Goal: Information Seeking & Learning: Understand process/instructions

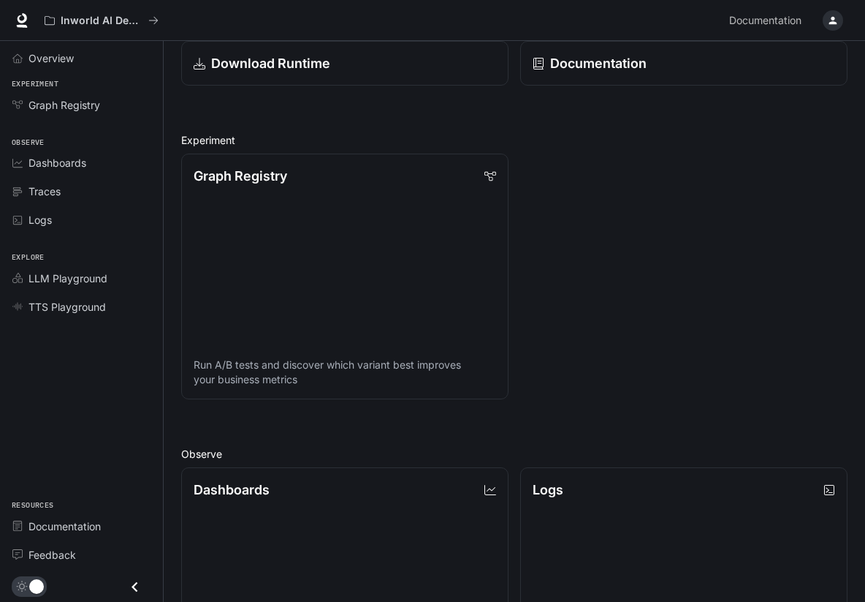
click at [531, 296] on div "Graph Registry Run A/B tests and discover which variant best improves your busi…" at bounding box center [509, 270] width 678 height 257
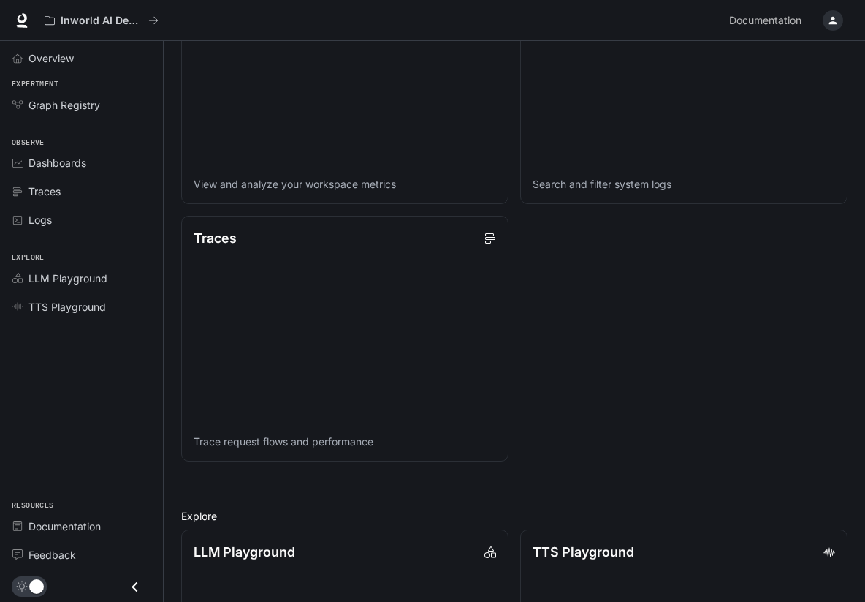
click at [519, 301] on div "Dashboards View and analyze your workspace metrics Logs Search and filter syste…" at bounding box center [509, 204] width 678 height 515
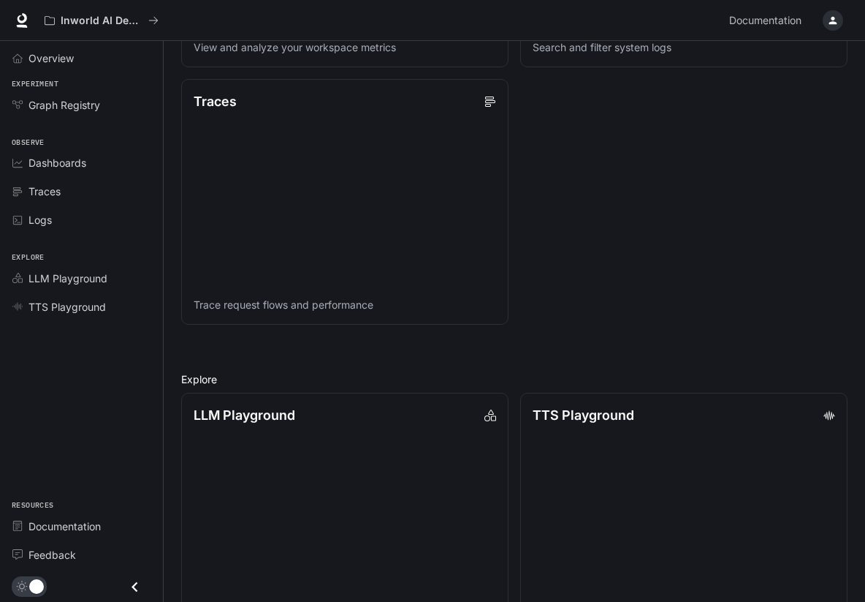
scroll to position [836, 0]
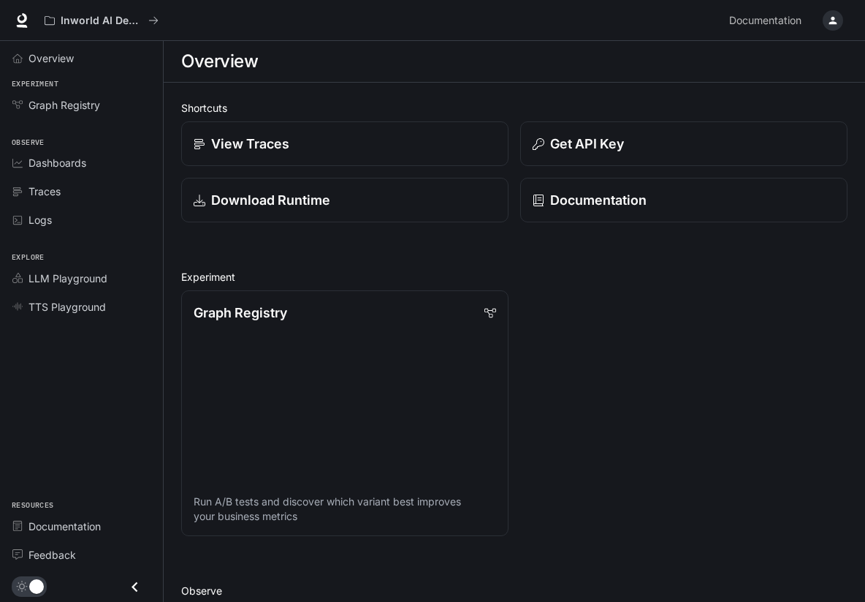
click at [516, 298] on div "Graph Registry Run A/B tests and discover which variant best improves your busi…" at bounding box center [509, 407] width 678 height 257
click at [97, 306] on span "TTS Playground" at bounding box center [67, 306] width 77 height 15
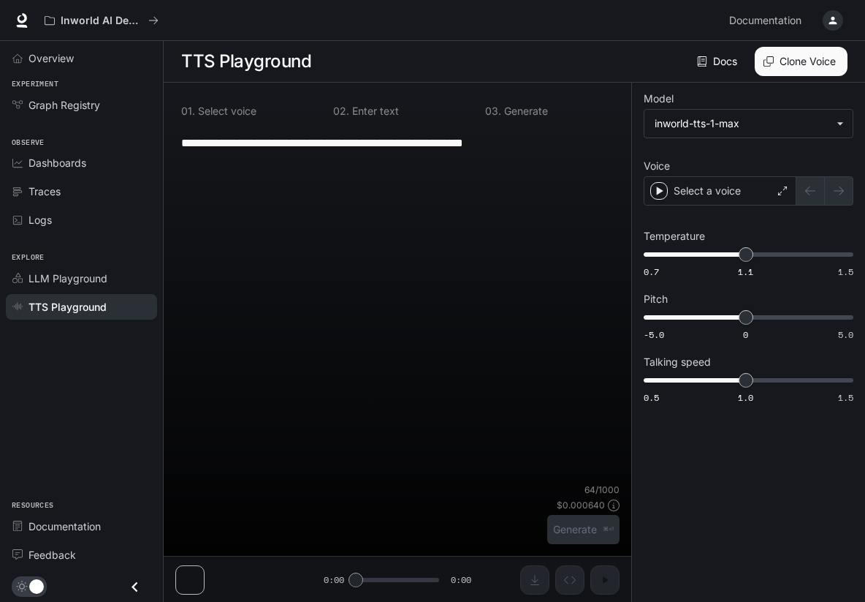
type input "**********"
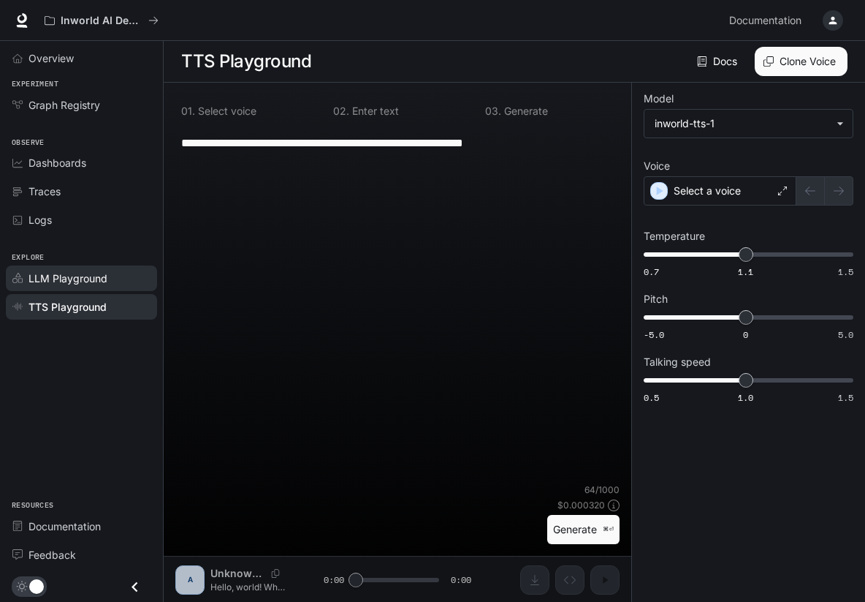
click at [102, 283] on span "LLM Playground" at bounding box center [68, 277] width 79 height 15
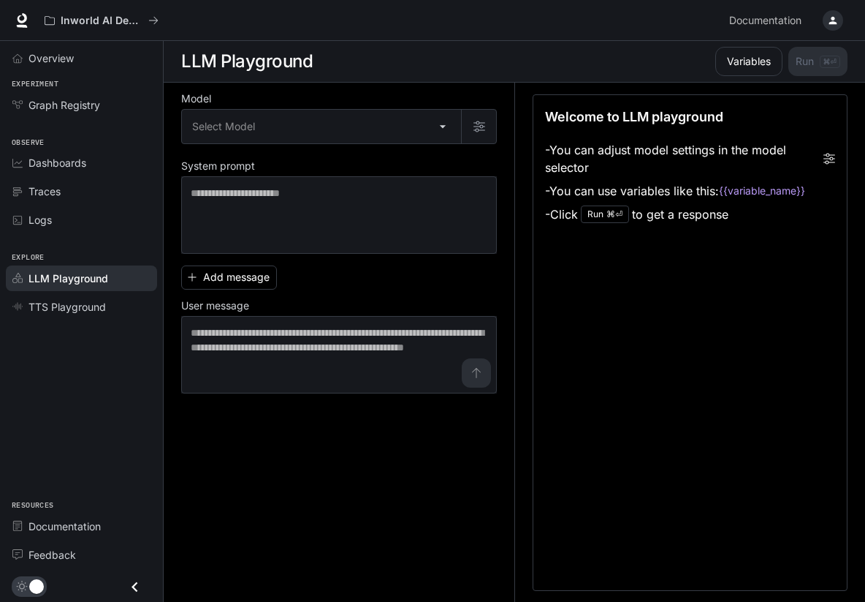
click at [487, 276] on div "Add message User message * ​" at bounding box center [339, 326] width 316 height 134
click at [505, 279] on div "Model Select Model ​ System prompt * ​ Add message User message * ​" at bounding box center [347, 343] width 333 height 520
click at [106, 165] on div "Dashboards" at bounding box center [90, 162] width 122 height 15
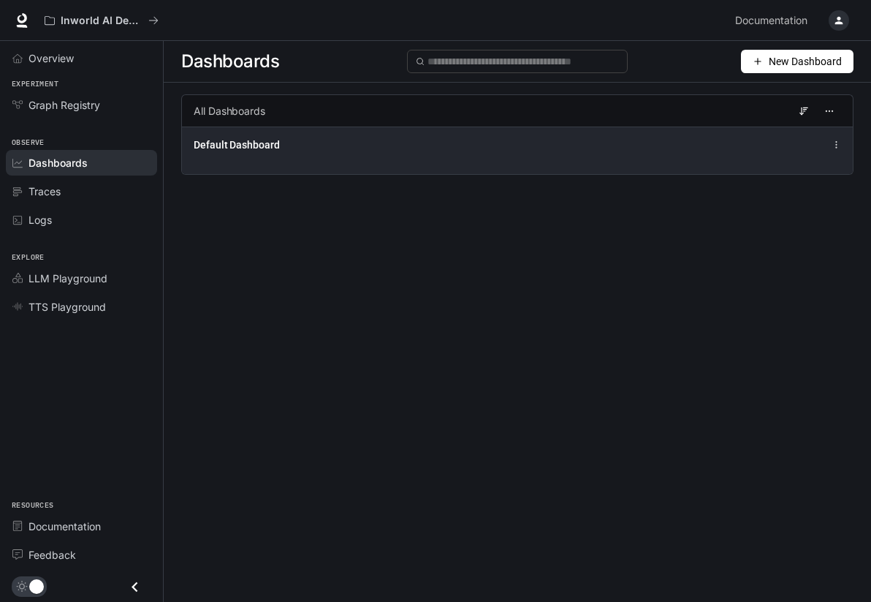
click at [262, 154] on div "Default Dashboard" at bounding box center [517, 150] width 671 height 48
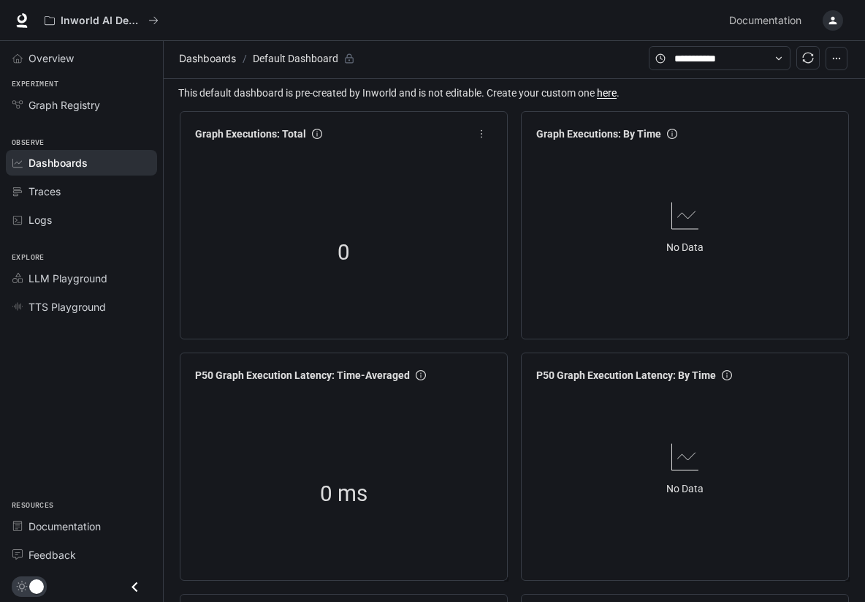
click at [495, 268] on div "0" at bounding box center [343, 252] width 309 height 187
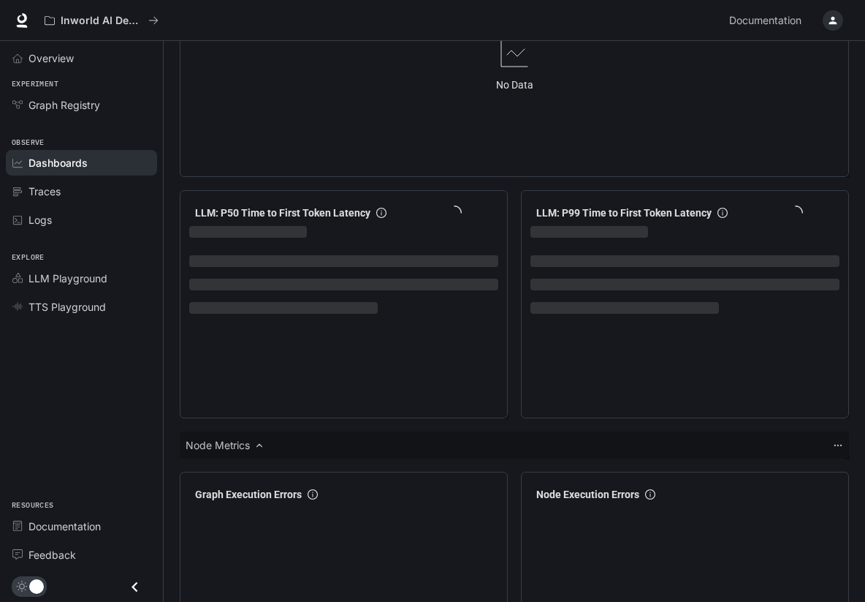
scroll to position [1727, 0]
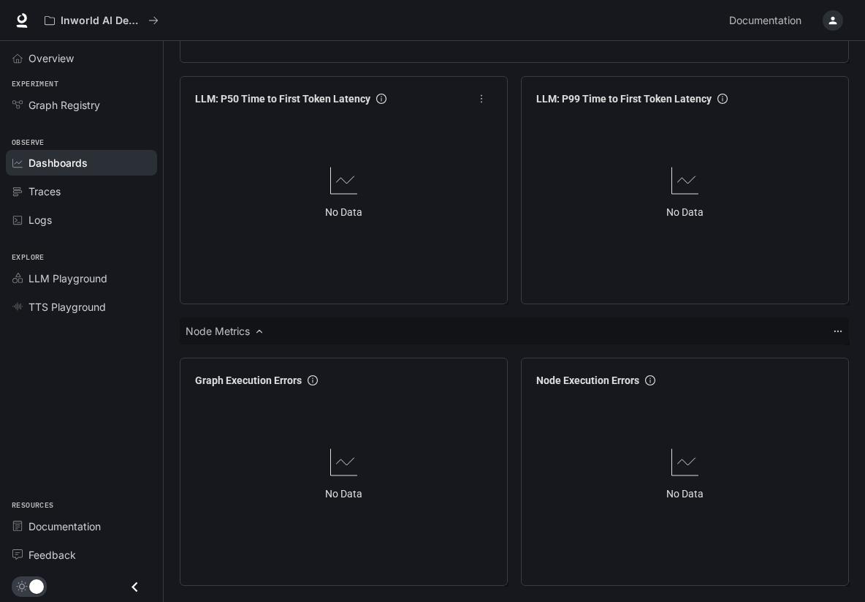
click at [494, 276] on div "No Data" at bounding box center [343, 205] width 309 height 187
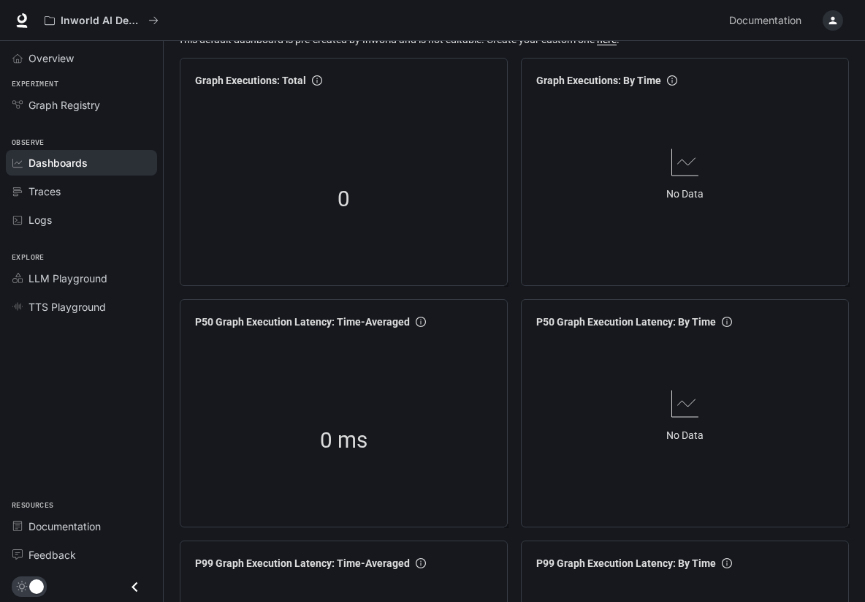
scroll to position [0, 0]
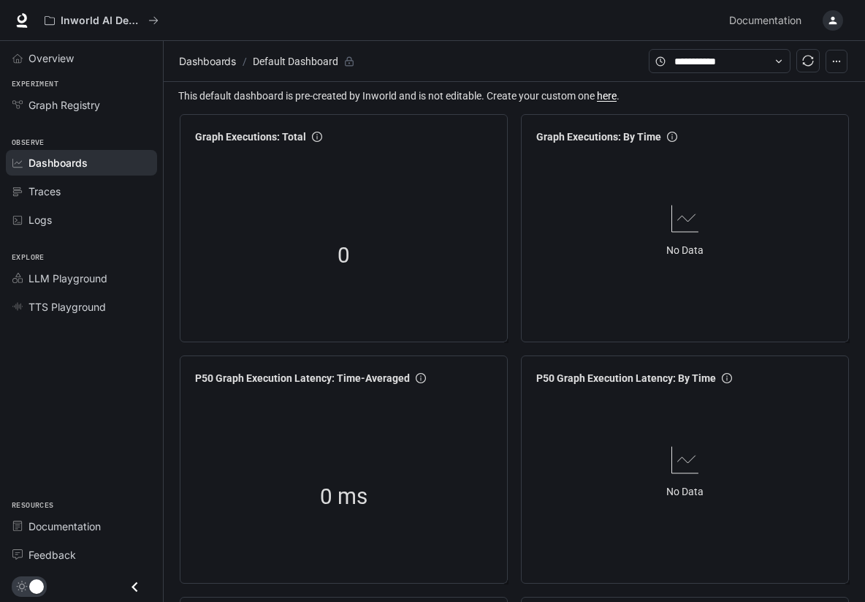
click at [499, 268] on div "Graph Executions: Total 0" at bounding box center [344, 228] width 328 height 228
click at [72, 227] on link "Logs" at bounding box center [81, 220] width 151 height 26
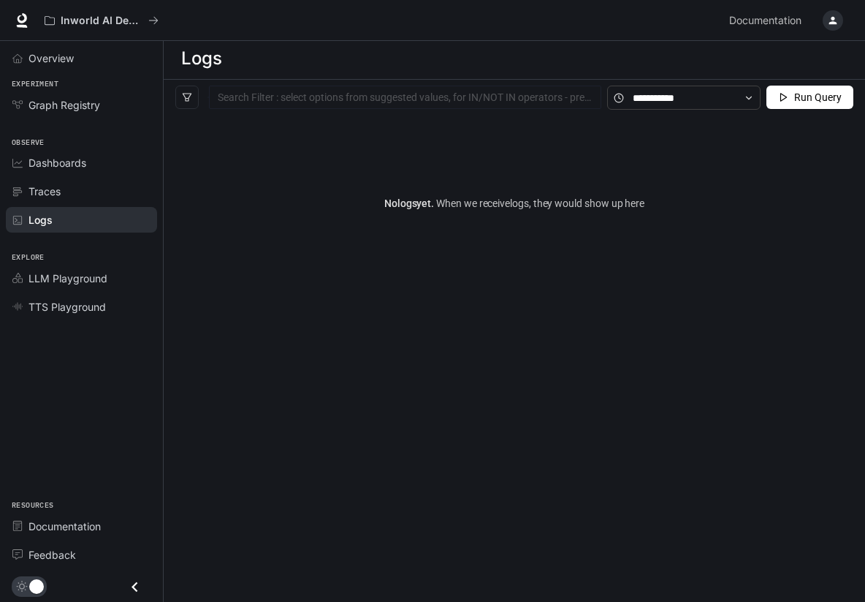
click at [493, 270] on div "No logs yet. When we receive logs , they would show up here" at bounding box center [515, 202] width 702 height 175
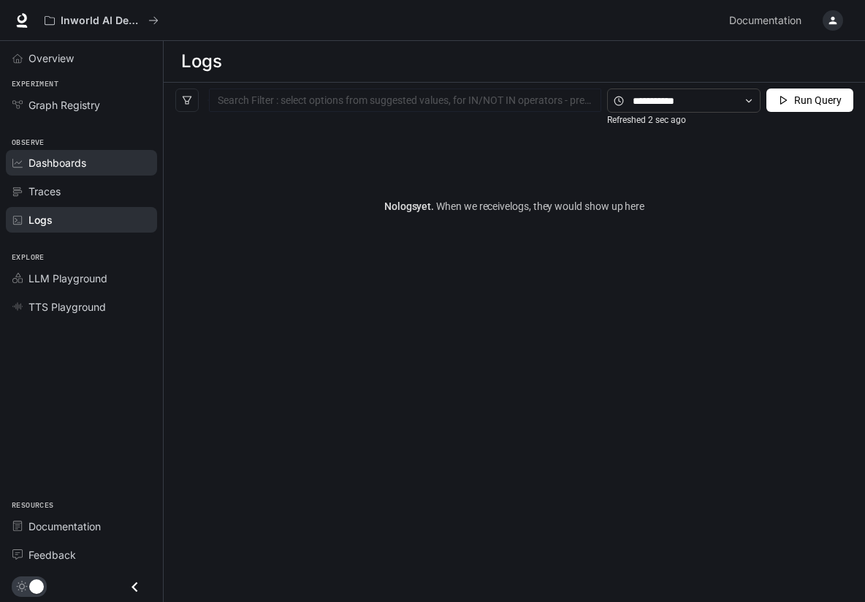
click at [78, 168] on span "Dashboards" at bounding box center [58, 162] width 58 height 15
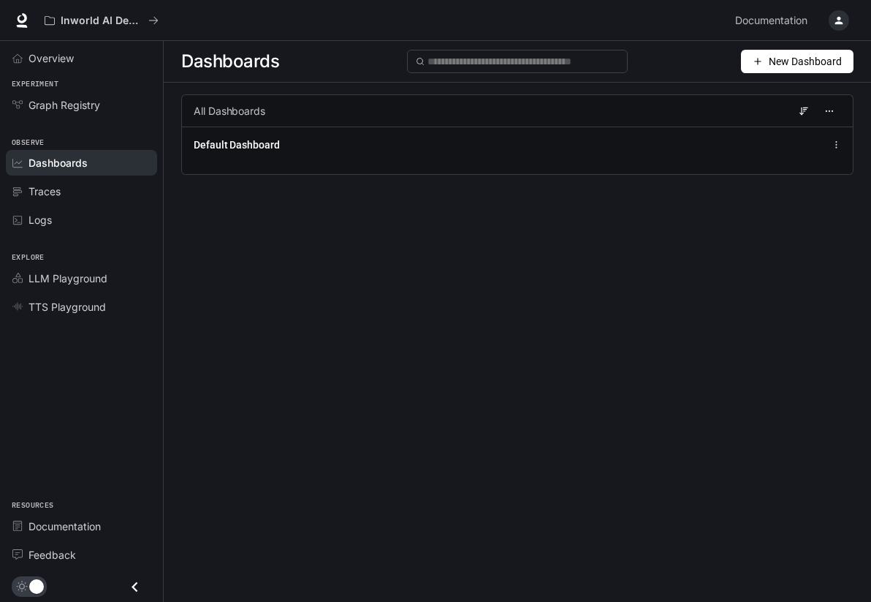
click at [520, 285] on div "Dashboards New Dashboard All Dashboards Default Dashboard" at bounding box center [518, 295] width 708 height 508
click at [518, 292] on div "Dashboards New Dashboard All Dashboards Default Dashboard" at bounding box center [518, 295] width 708 height 508
click at [832, 22] on div "button" at bounding box center [839, 20] width 20 height 20
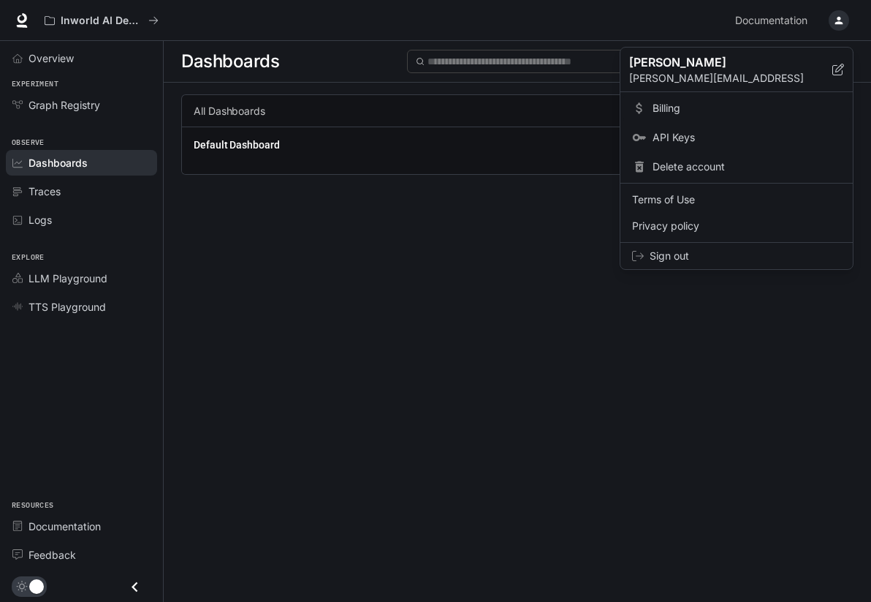
click at [693, 102] on span "Billing" at bounding box center [747, 108] width 189 height 15
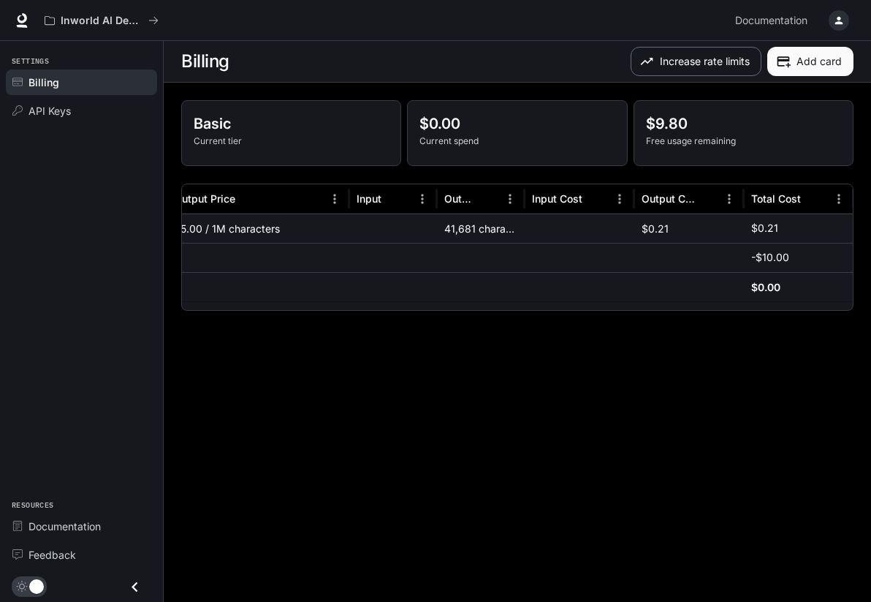
click at [666, 55] on button "Increase rate limits" at bounding box center [696, 61] width 131 height 29
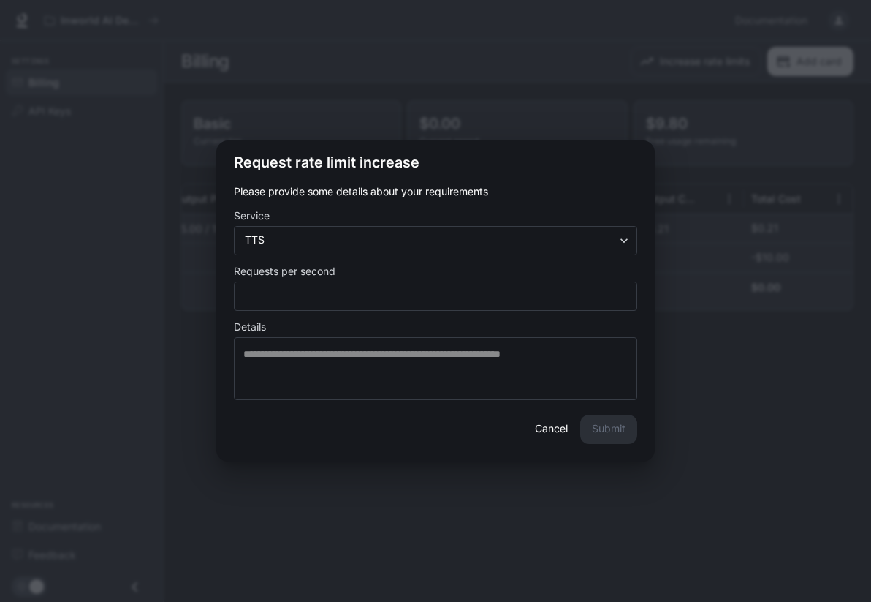
click at [561, 430] on button "Cancel" at bounding box center [551, 428] width 47 height 29
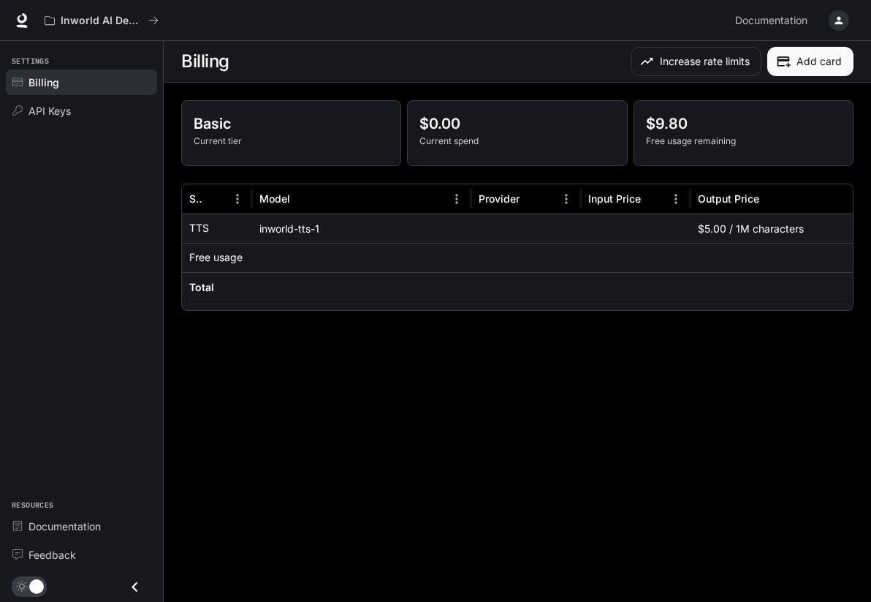
click at [683, 46] on section "Billing Increase rate limits Add card" at bounding box center [518, 62] width 708 height 42
click at [691, 56] on button "Increase rate limits" at bounding box center [696, 61] width 131 height 29
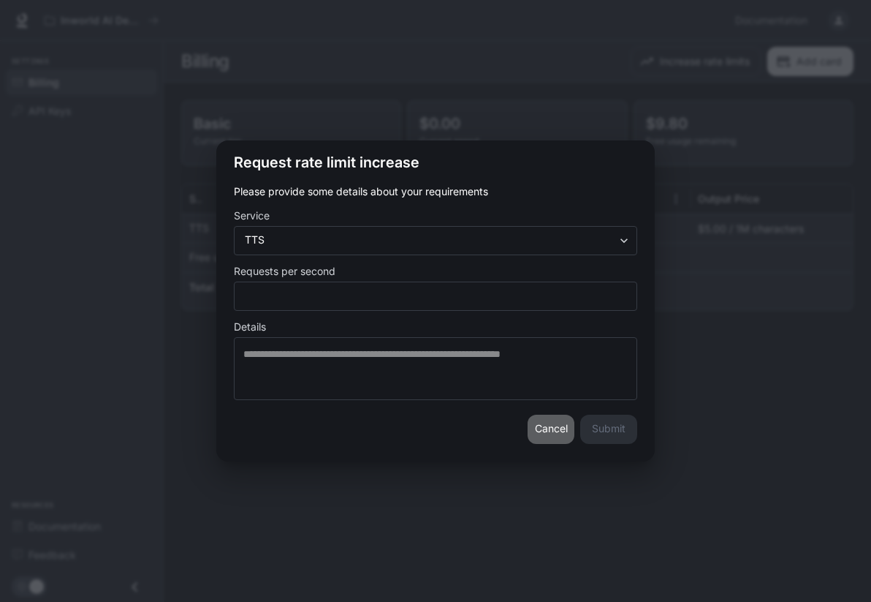
click at [547, 427] on button "Cancel" at bounding box center [551, 428] width 47 height 29
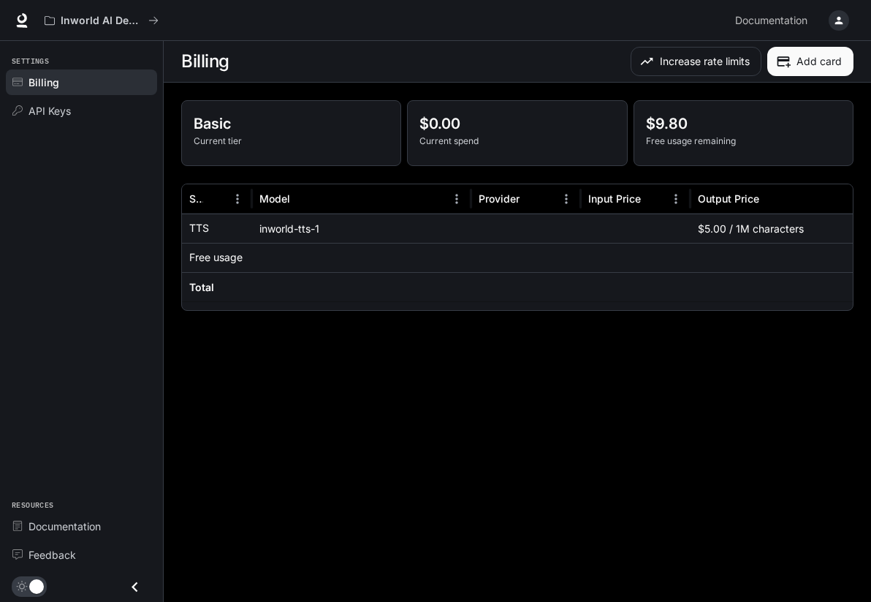
click at [478, 274] on div at bounding box center [526, 286] width 110 height 29
click at [836, 20] on icon "button" at bounding box center [839, 21] width 12 height 12
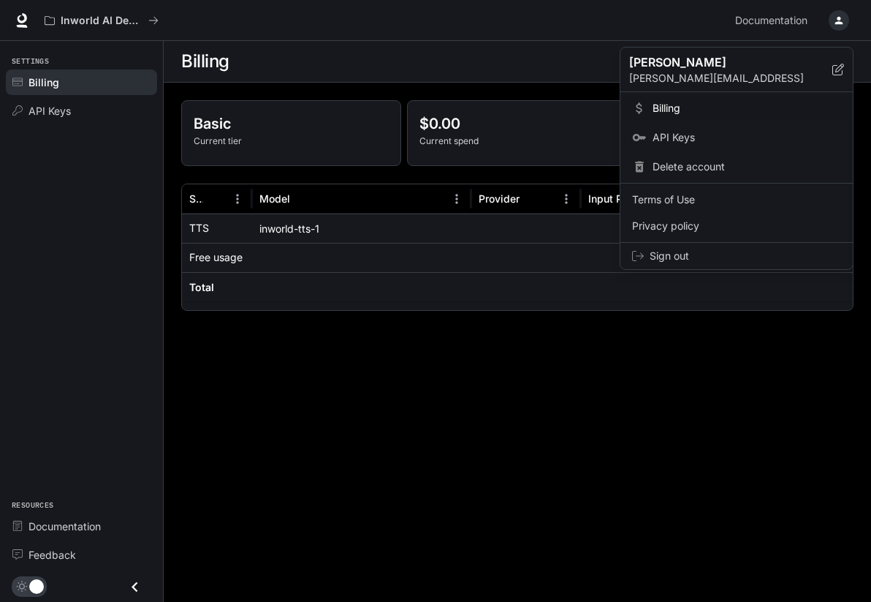
click at [533, 292] on div at bounding box center [435, 301] width 871 height 602
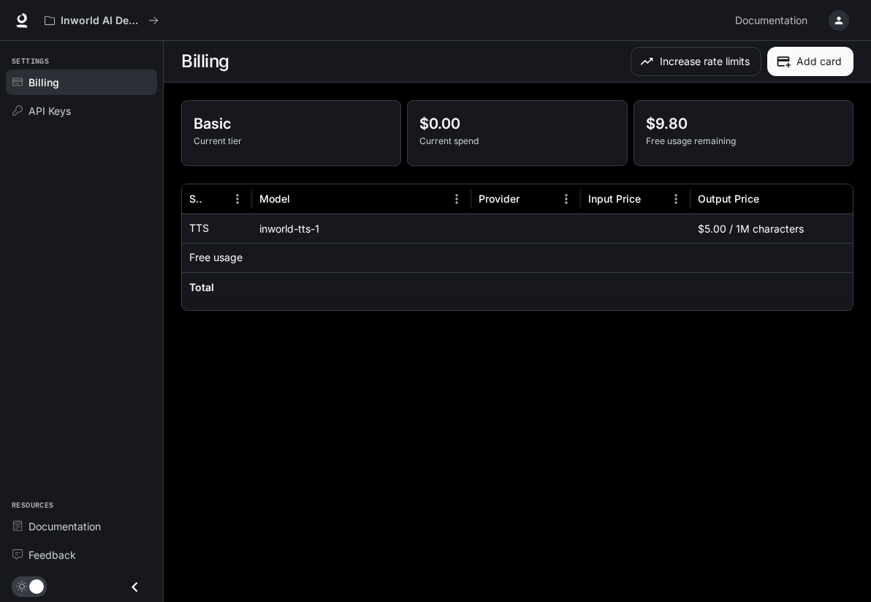
click at [843, 10] on div "button" at bounding box center [839, 20] width 20 height 20
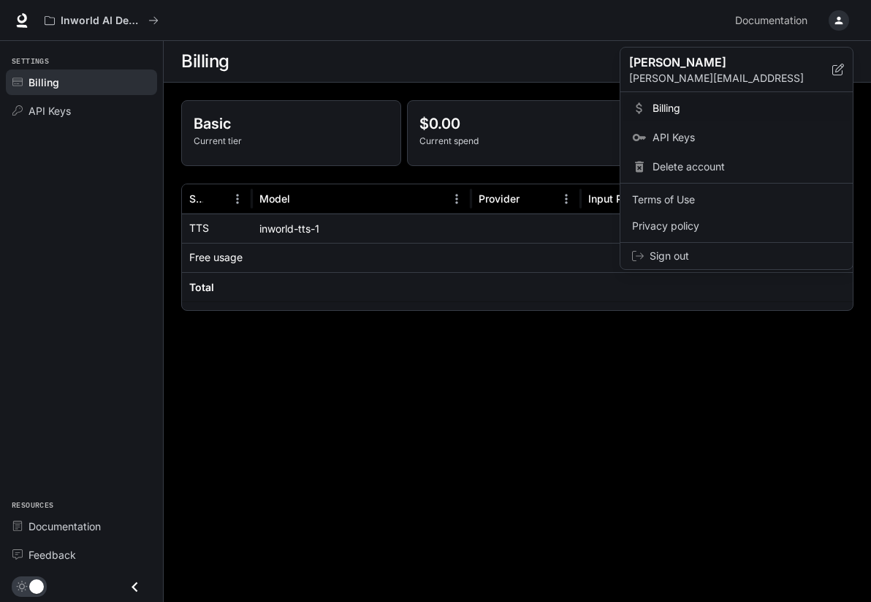
click at [553, 308] on div at bounding box center [435, 301] width 871 height 602
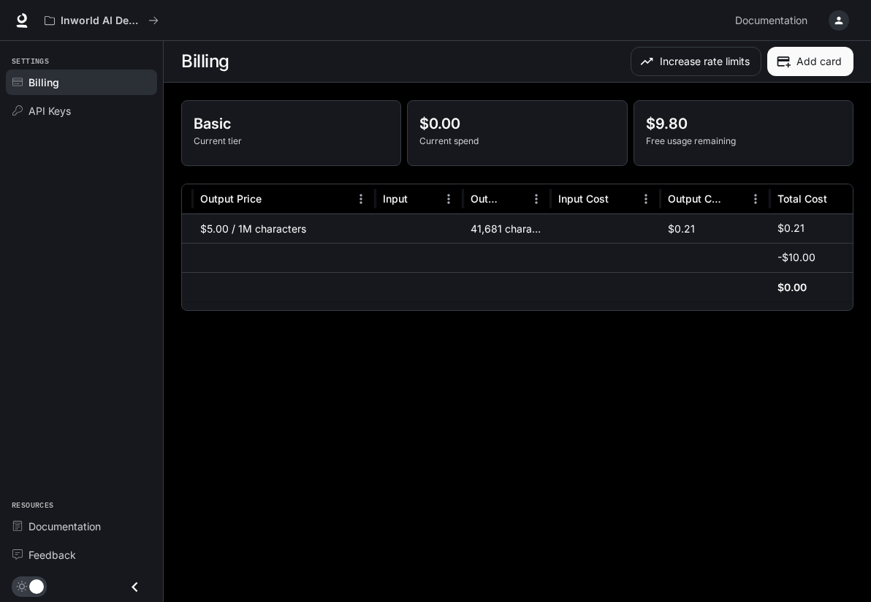
scroll to position [0, 499]
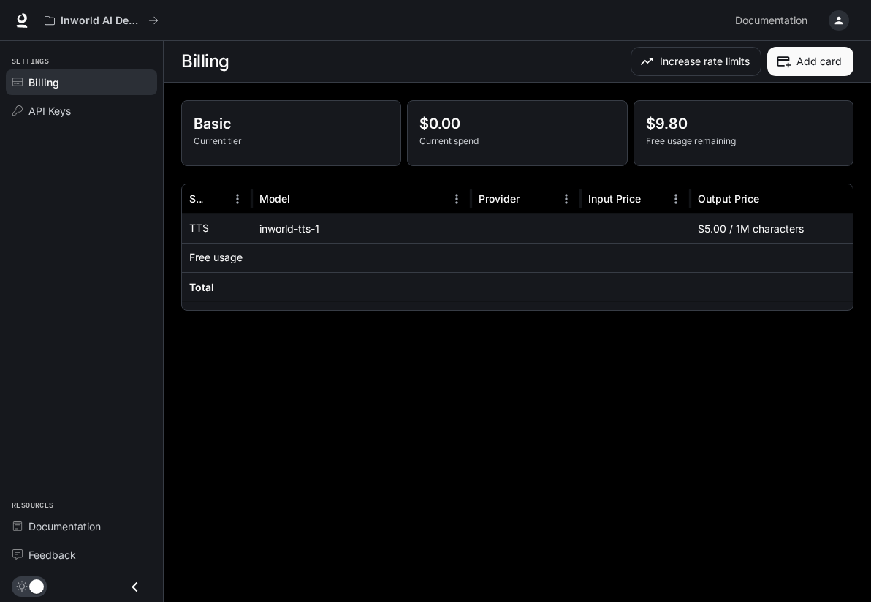
drag, startPoint x: 478, startPoint y: 301, endPoint x: 583, endPoint y: 306, distance: 104.7
click at [583, 306] on div at bounding box center [517, 305] width 671 height 10
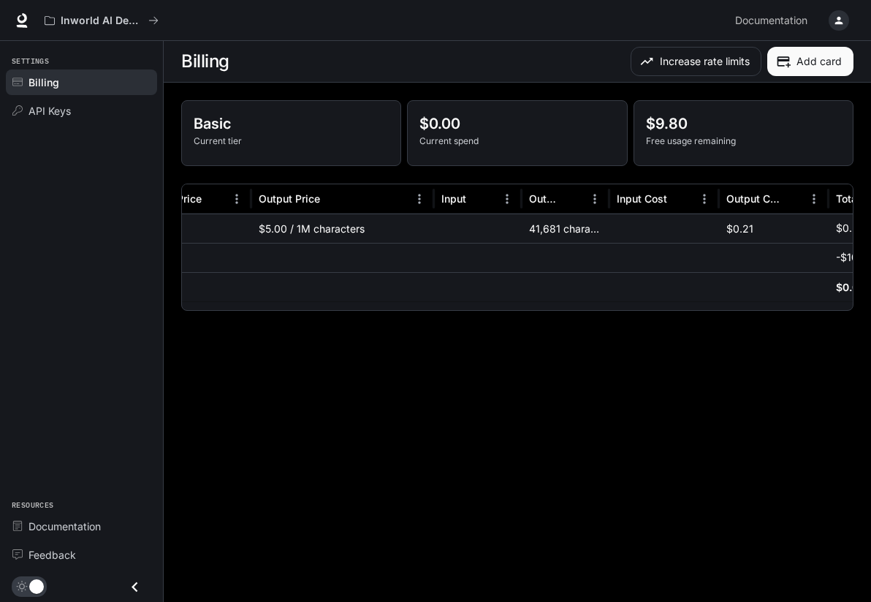
scroll to position [0, 461]
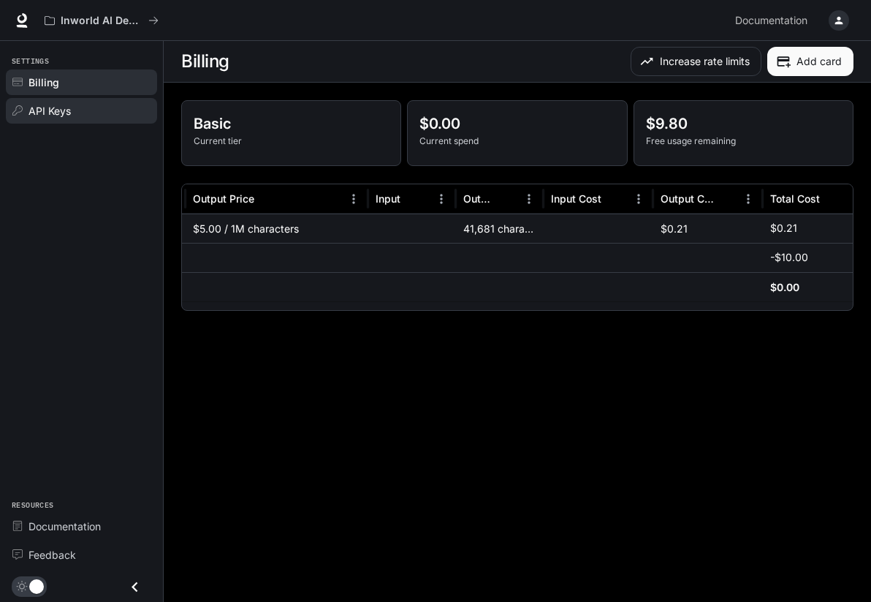
click at [135, 115] on div "API Keys" at bounding box center [90, 110] width 122 height 15
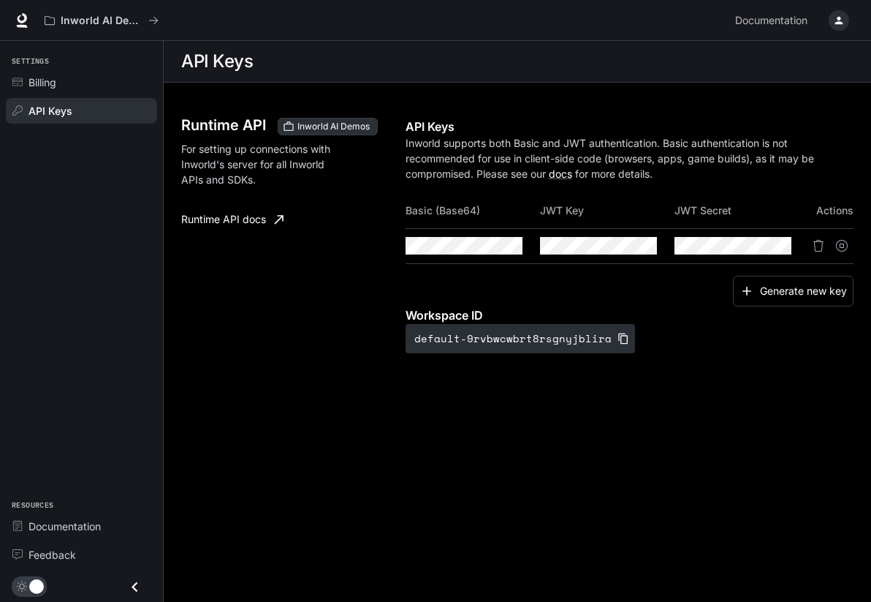
click at [251, 218] on link "Runtime API docs" at bounding box center [232, 219] width 114 height 29
